Goal: Information Seeking & Learning: Learn about a topic

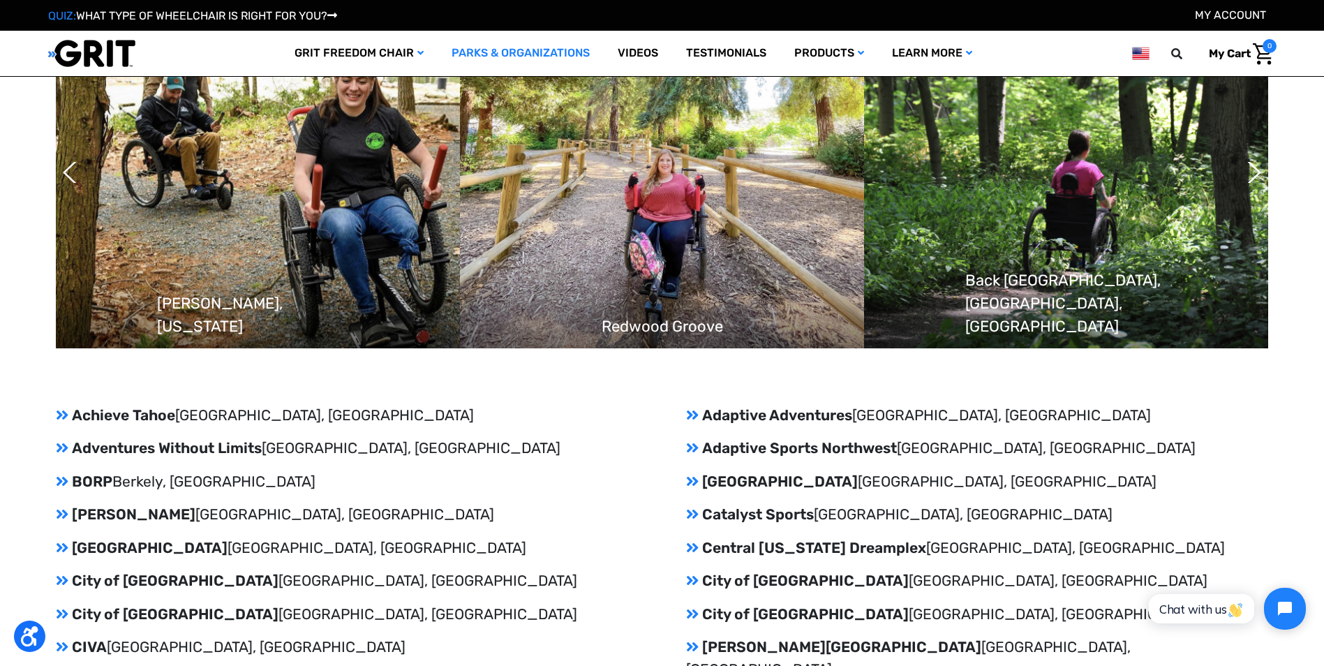
scroll to position [1326, 0]
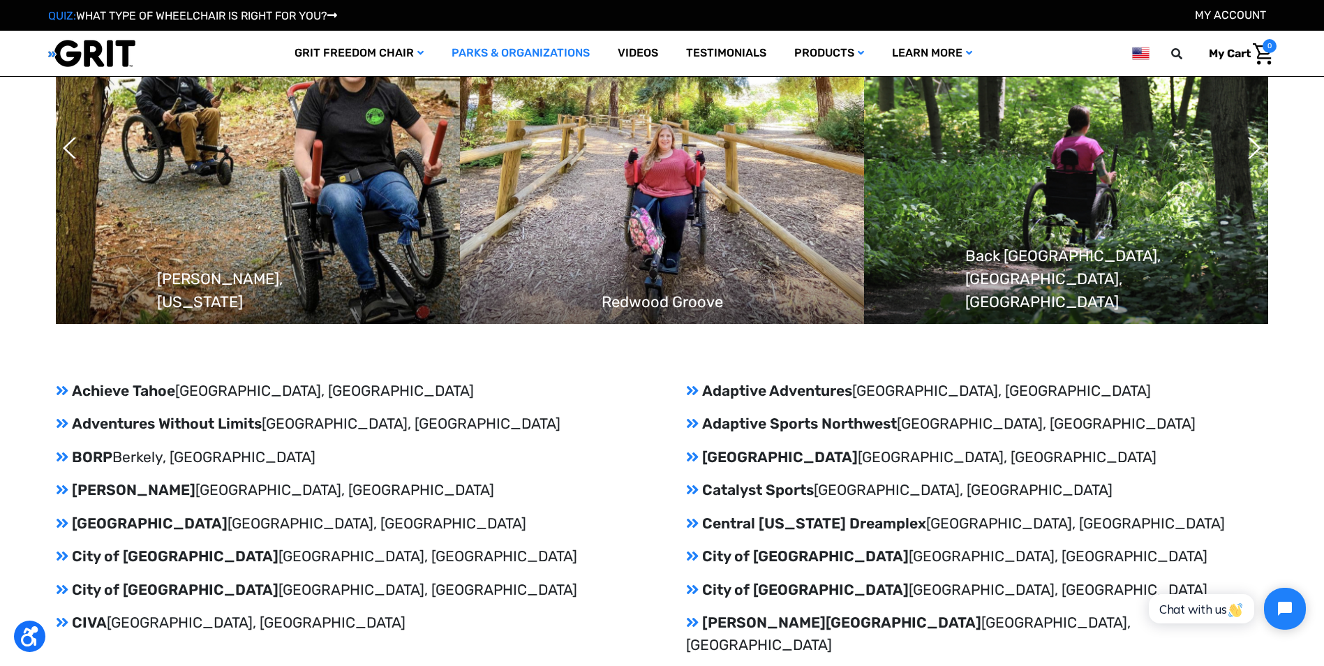
click at [689, 387] on icon at bounding box center [692, 390] width 13 height 15
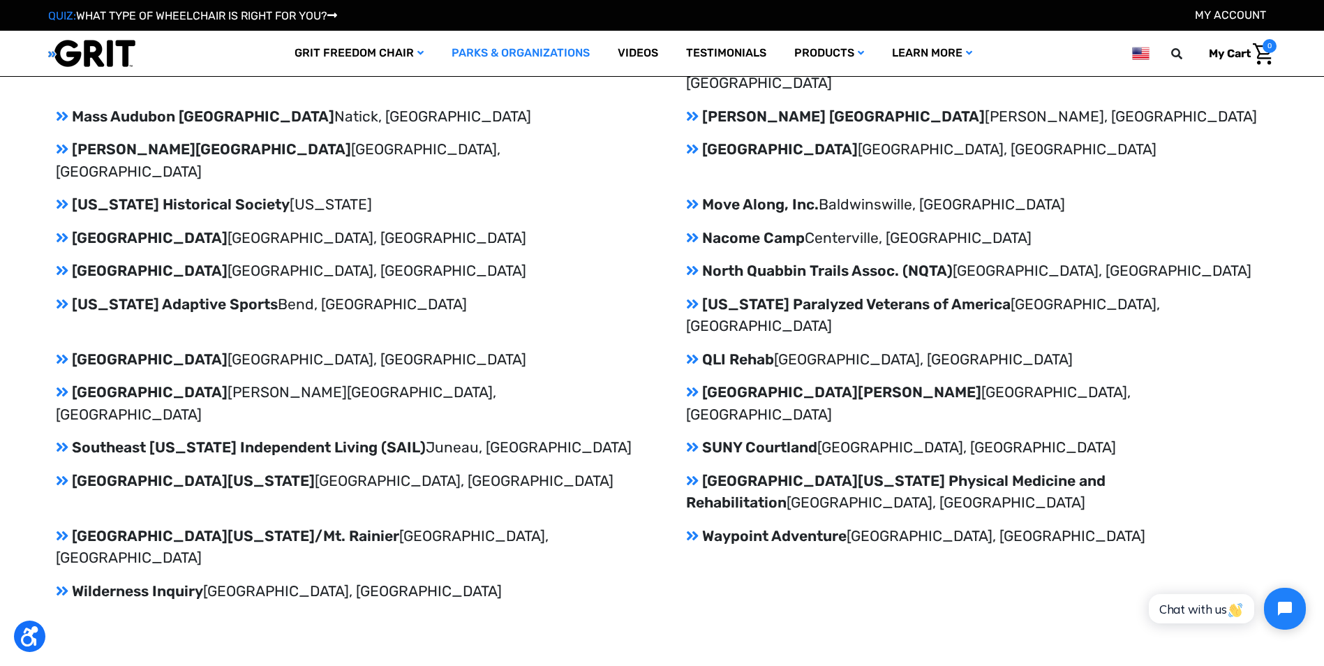
scroll to position [2442, 0]
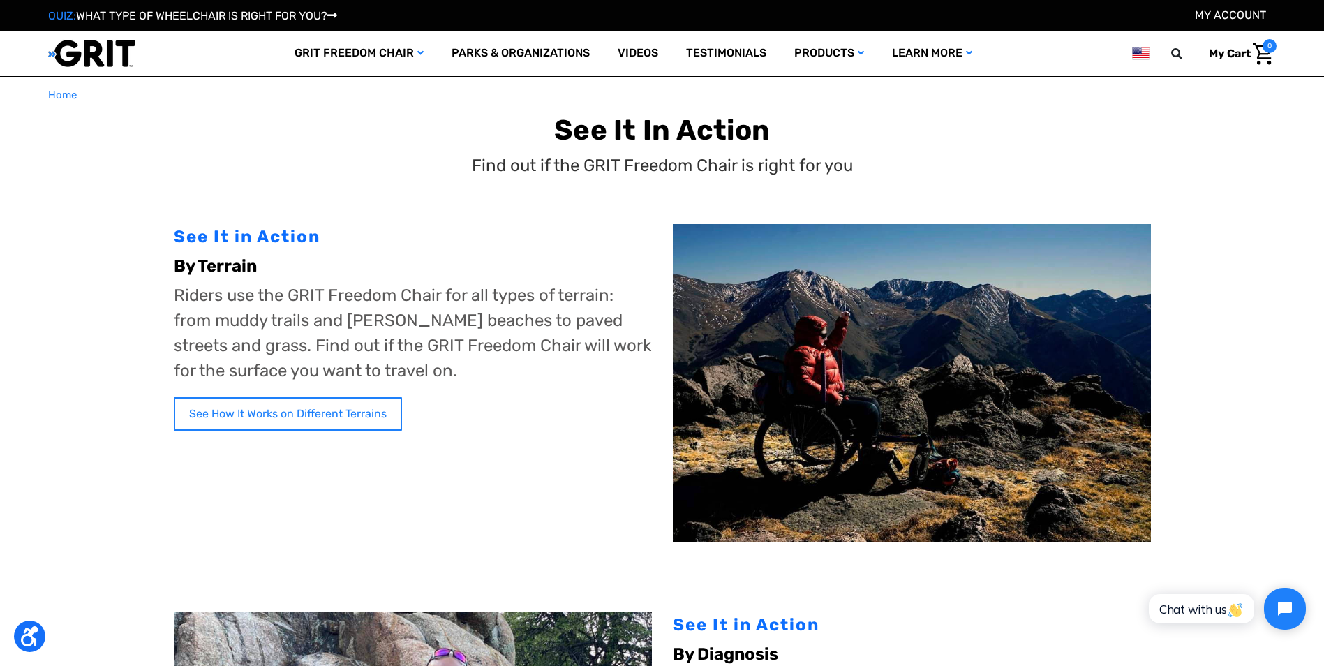
click at [327, 411] on link "See How It Works on Different Terrains" at bounding box center [288, 413] width 228 height 33
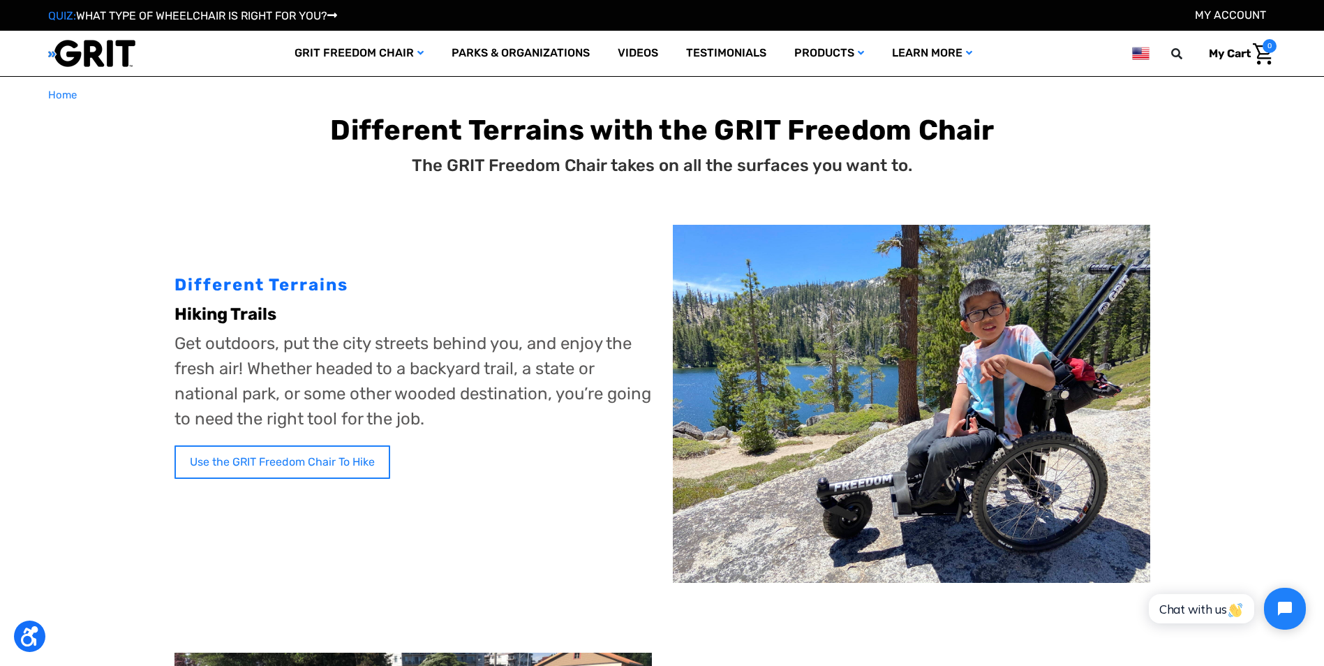
click at [304, 455] on link "Use the GRIT Freedom Chair To Hike" at bounding box center [282, 461] width 216 height 33
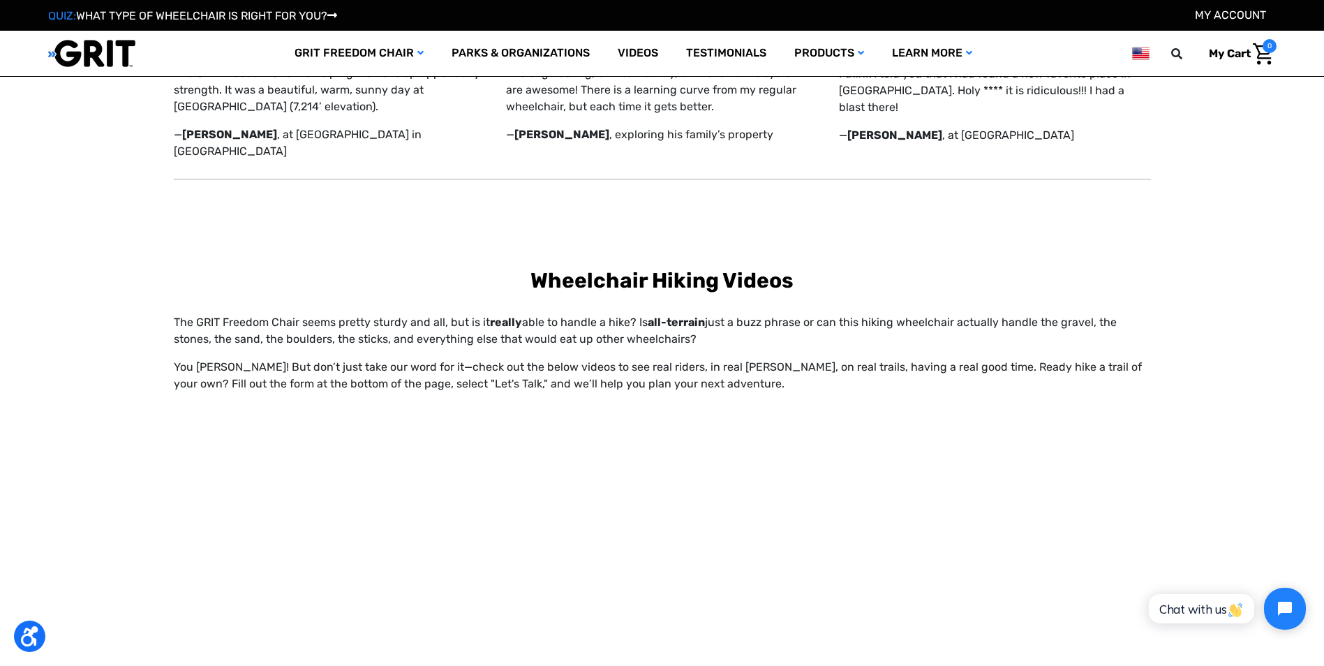
click at [1239, 328] on div "Get outdoors, put the city streets behind you, and enjoy the fresh air! Whether…" at bounding box center [662, 258] width 1221 height 1826
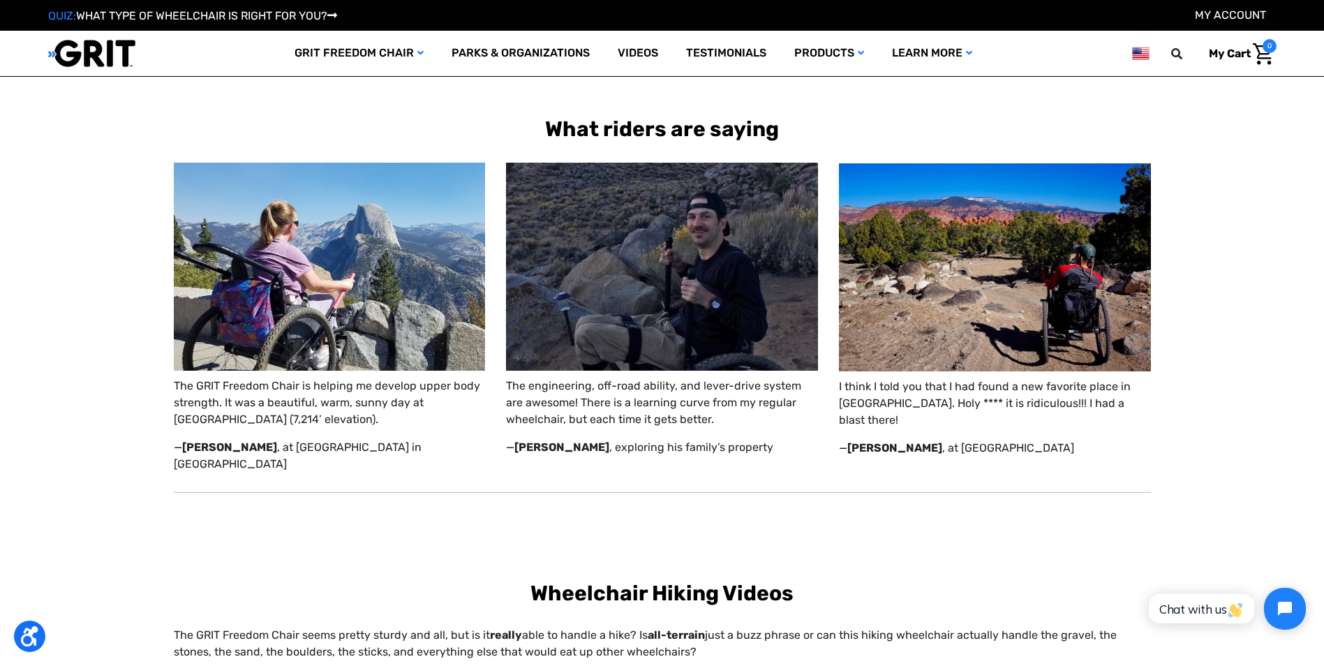
scroll to position [488, 0]
